Goal: Obtain resource: Download file/media

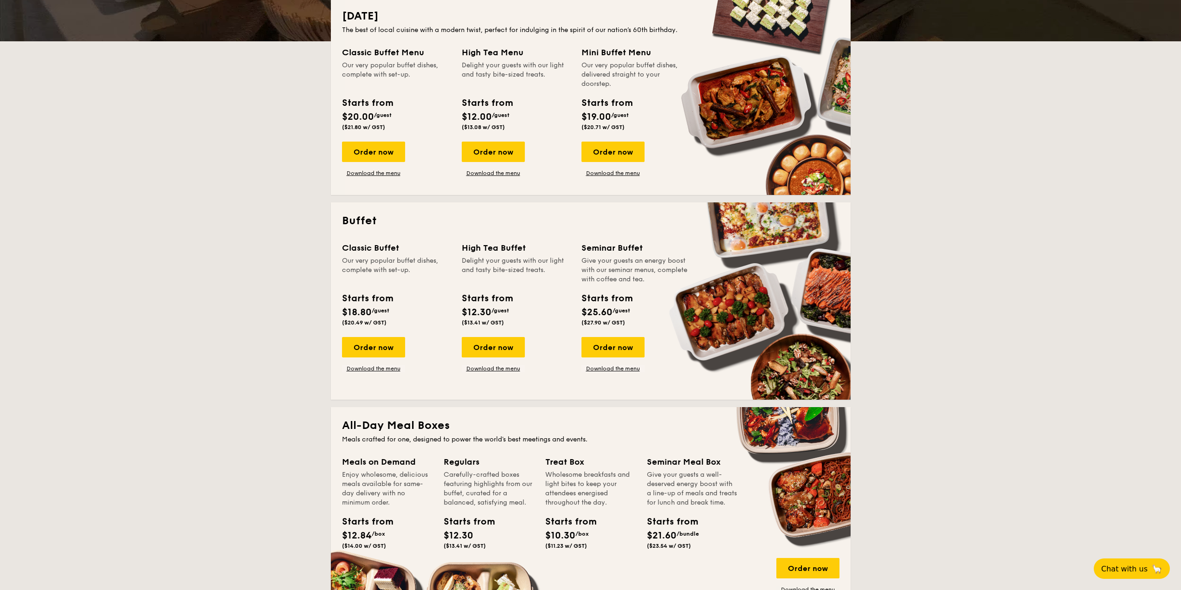
scroll to position [232, 0]
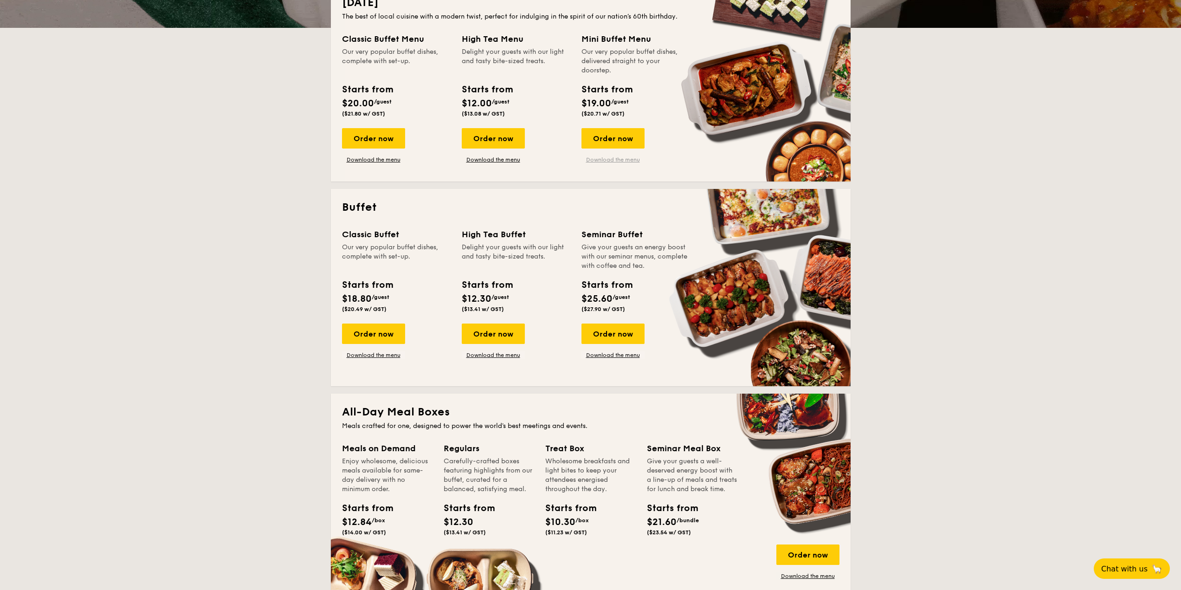
click at [633, 159] on link "Download the menu" at bounding box center [612, 159] width 63 height 7
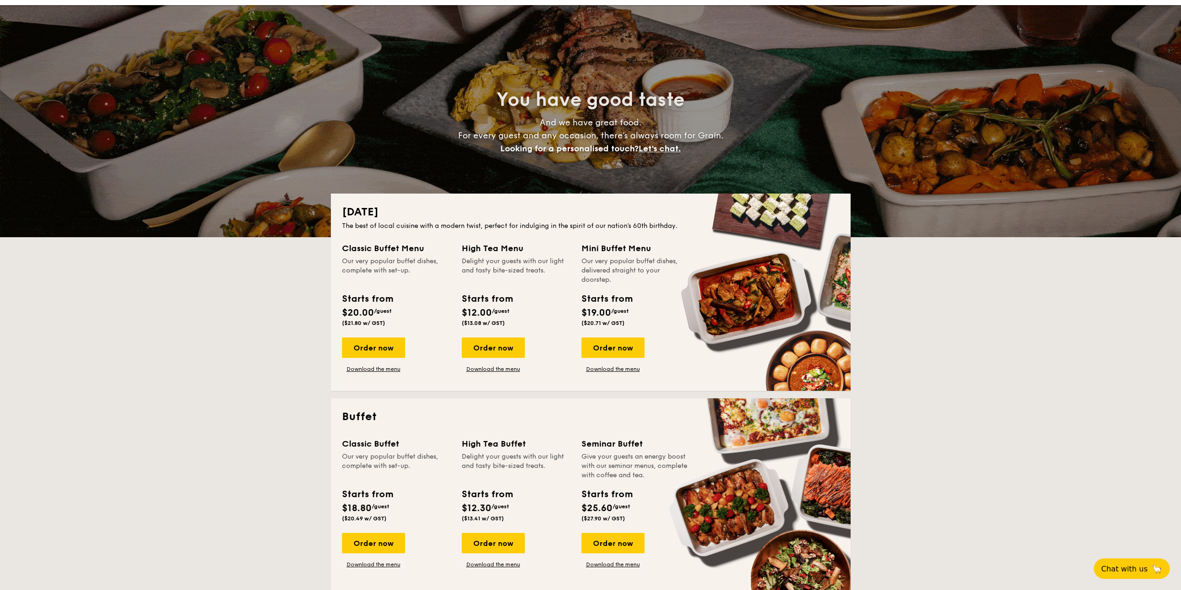
scroll to position [0, 0]
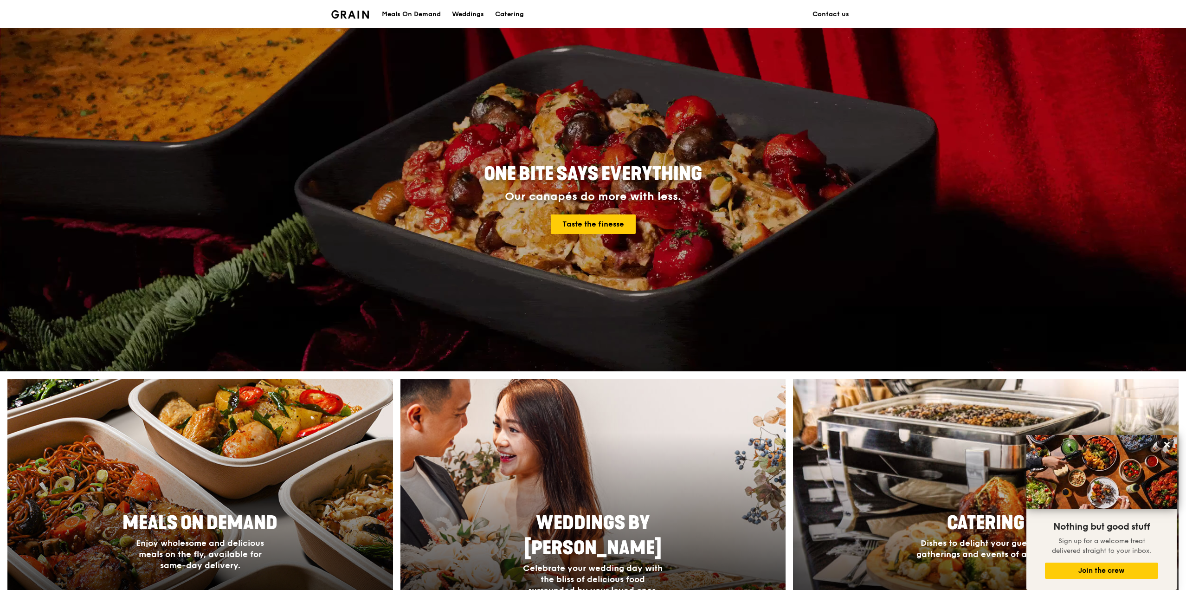
drag, startPoint x: 671, startPoint y: 508, endPoint x: 252, endPoint y: 35, distance: 632.1
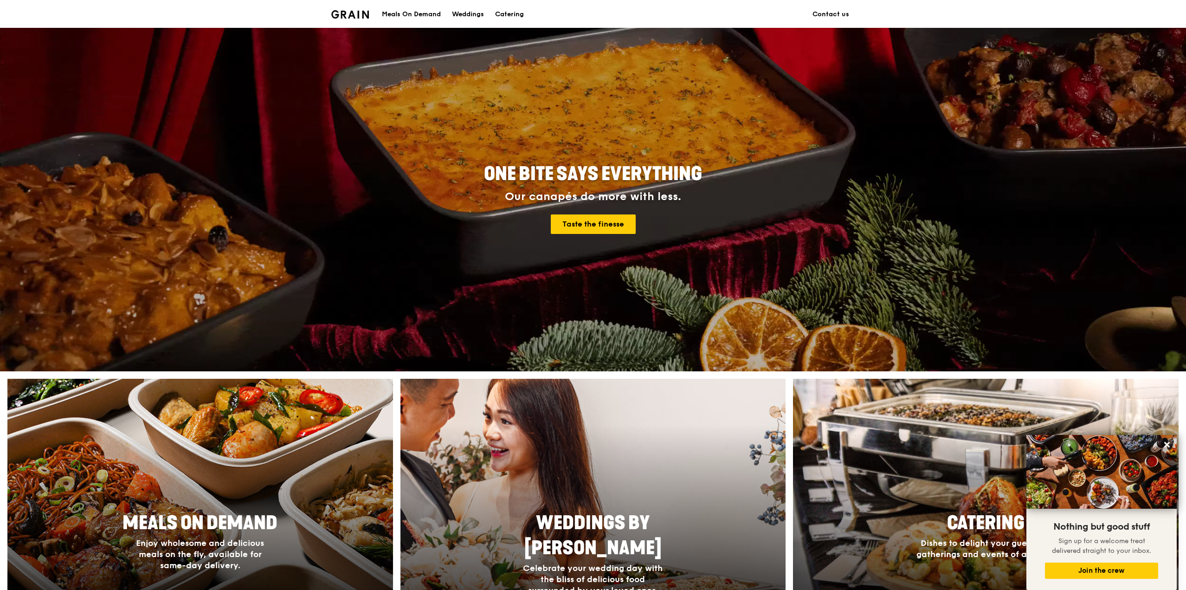
scroll to position [418, 0]
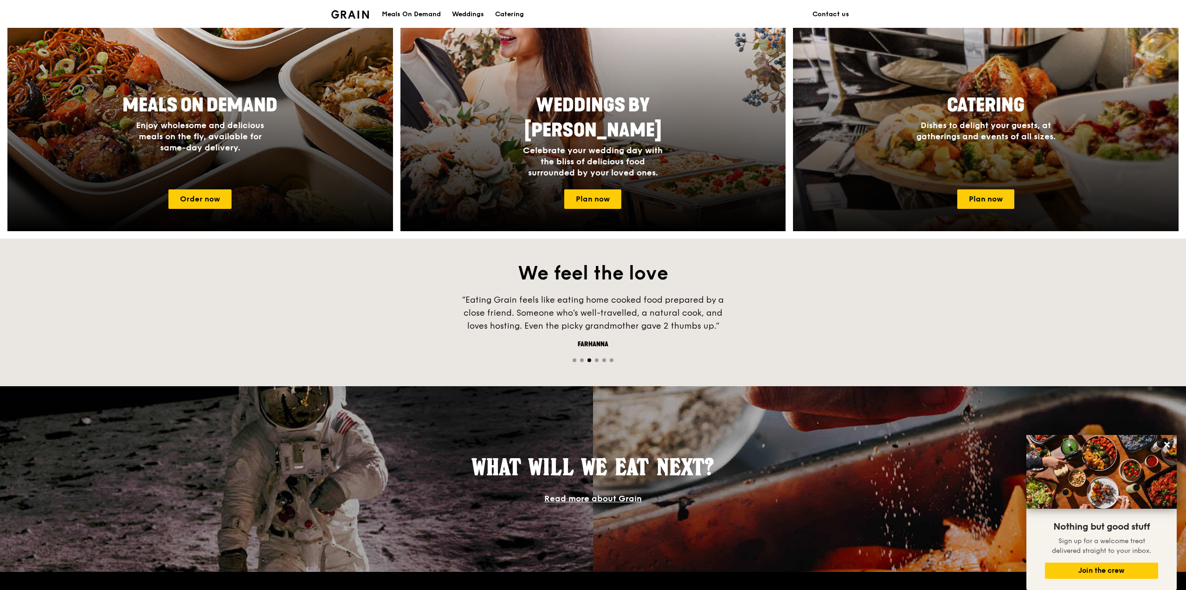
click at [1019, 145] on div "Catering Dishes to delight your guests, at gatherings and events of all sizes." at bounding box center [986, 117] width 186 height 57
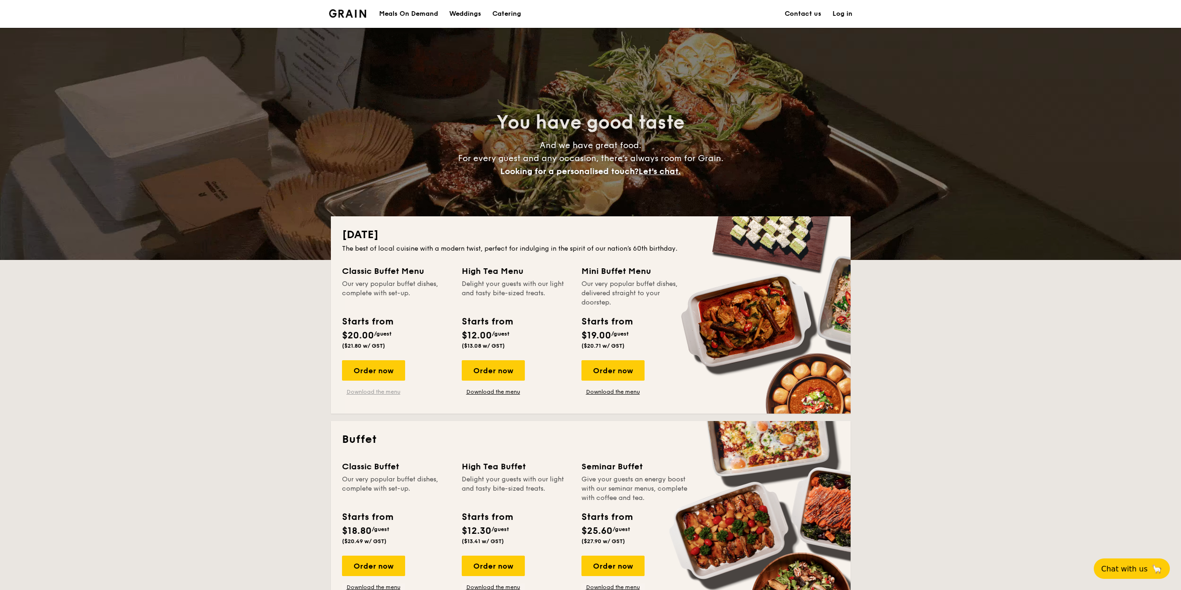
click at [381, 392] on link "Download the menu" at bounding box center [373, 391] width 63 height 7
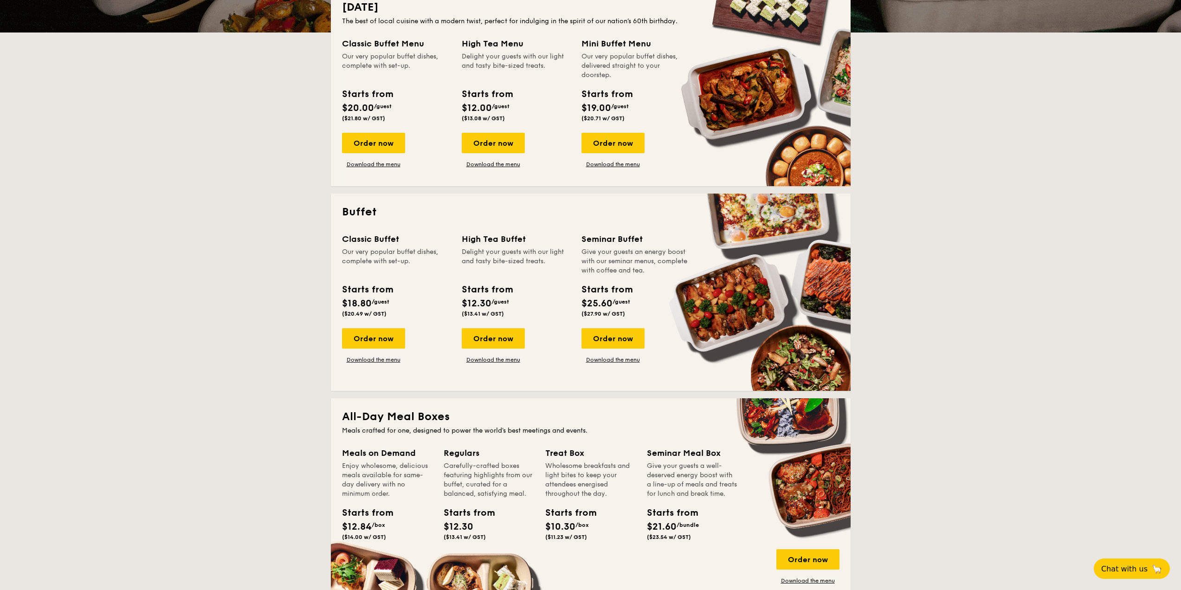
scroll to position [232, 0]
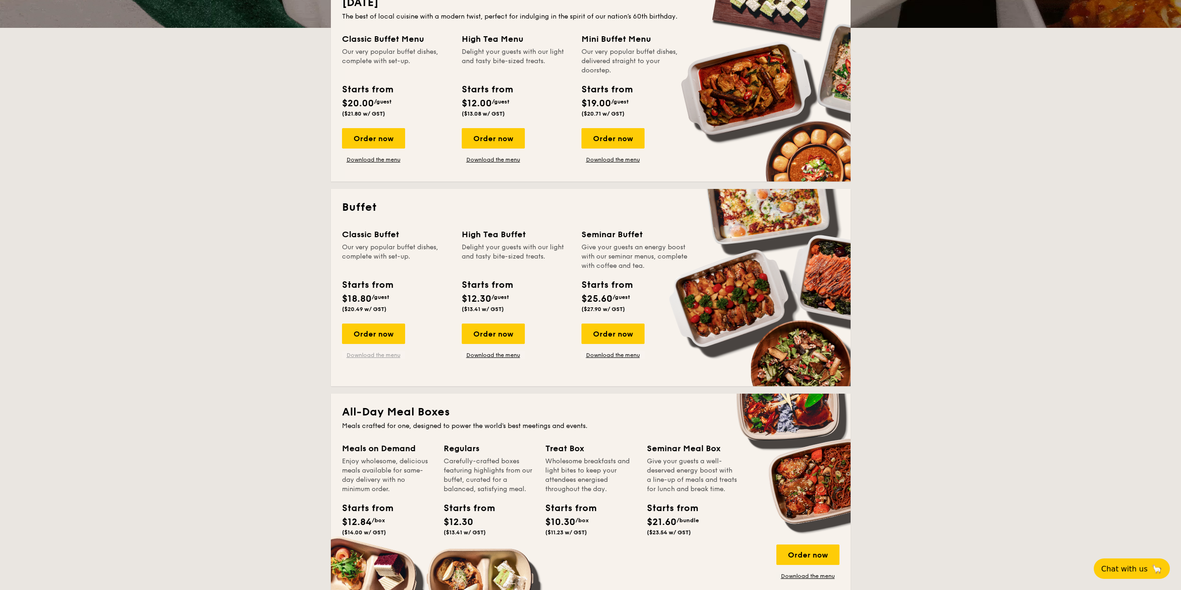
click at [393, 355] on link "Download the menu" at bounding box center [373, 354] width 63 height 7
